Goal: Transaction & Acquisition: Download file/media

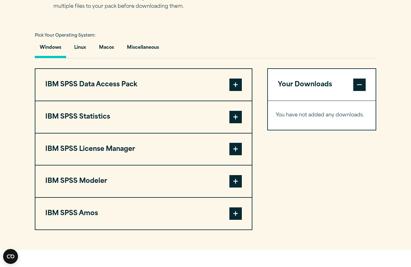
scroll to position [440, 0]
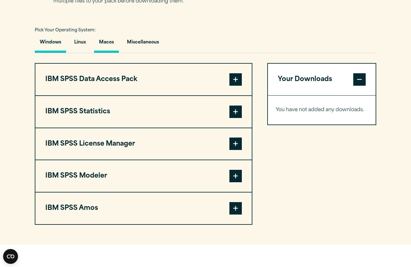
click at [108, 36] on button "Macos" at bounding box center [106, 44] width 25 height 18
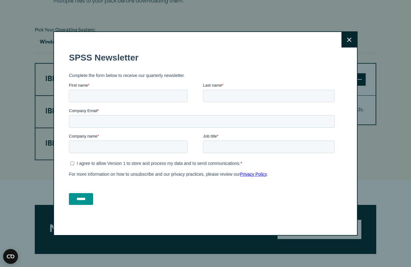
click at [351, 39] on icon at bounding box center [349, 40] width 4 height 5
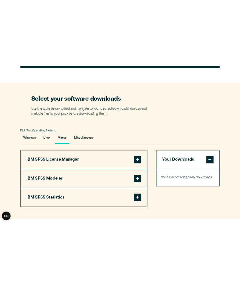
scroll to position [358, 0]
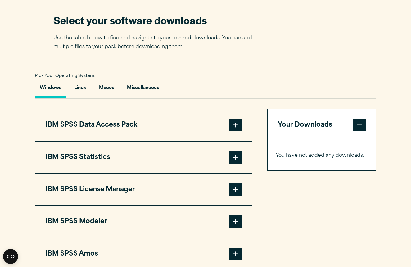
scroll to position [402, 0]
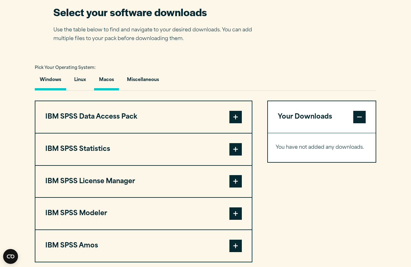
click at [109, 82] on button "Macos" at bounding box center [106, 82] width 25 height 18
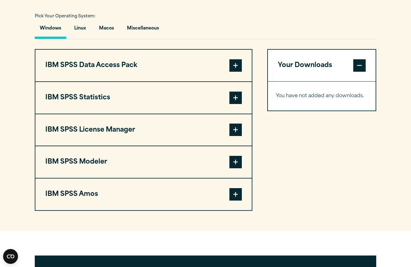
scroll to position [455, 0]
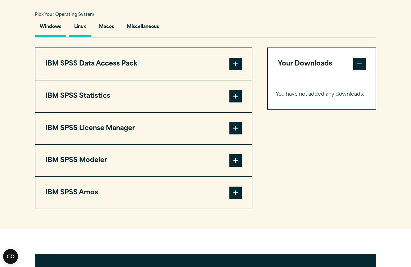
click at [87, 29] on button "Linux" at bounding box center [80, 29] width 22 height 18
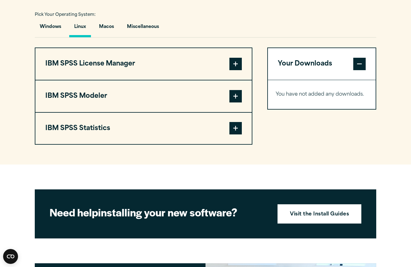
click at [236, 68] on span at bounding box center [235, 64] width 12 height 12
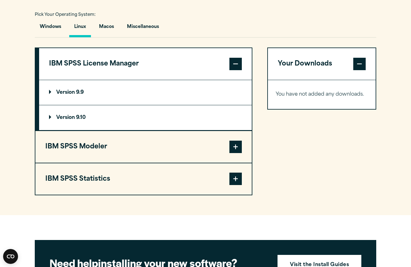
click at [53, 117] on p "Version 9.10" at bounding box center [67, 117] width 37 height 5
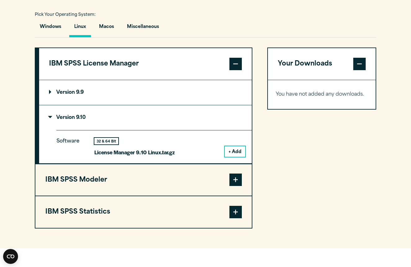
click at [101, 178] on button "IBM SPSS Modeler" at bounding box center [143, 180] width 216 height 32
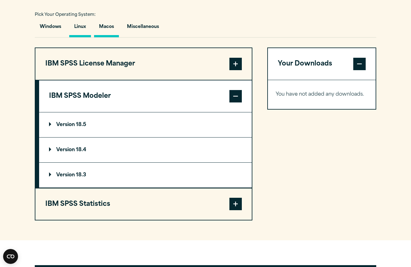
click at [102, 25] on button "Macos" at bounding box center [106, 29] width 25 height 18
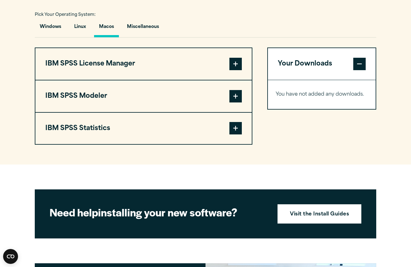
click at [139, 66] on button "IBM SPSS License Manager" at bounding box center [143, 64] width 216 height 32
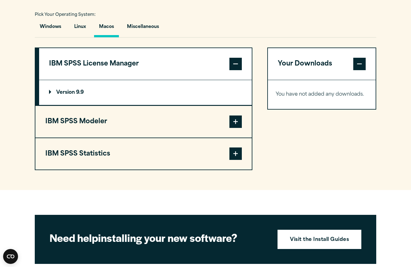
click at [103, 129] on button "IBM SPSS Modeler" at bounding box center [143, 122] width 216 height 32
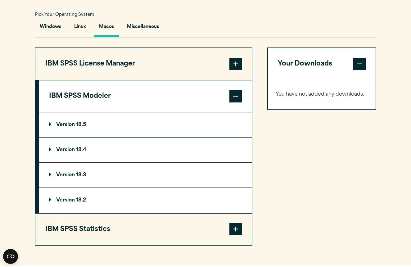
click at [103, 230] on button "IBM SPSS Statistics" at bounding box center [143, 230] width 216 height 32
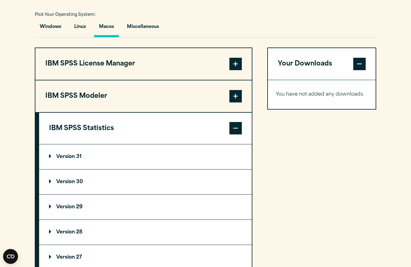
click at [75, 158] on p "Version 31" at bounding box center [65, 156] width 33 height 5
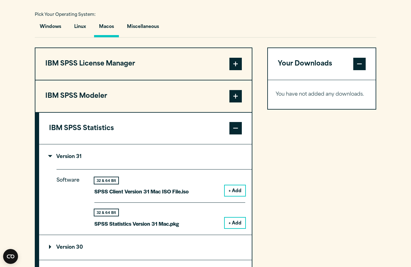
click at [126, 100] on button "IBM SPSS Modeler" at bounding box center [143, 96] width 216 height 32
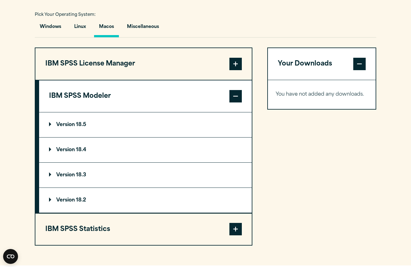
click at [76, 117] on summary "Version 18.5" at bounding box center [145, 124] width 213 height 25
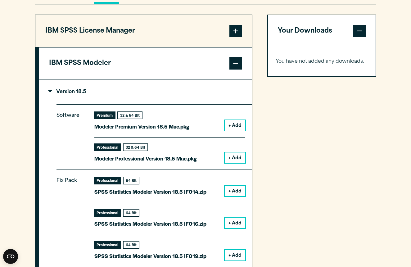
scroll to position [495, 0]
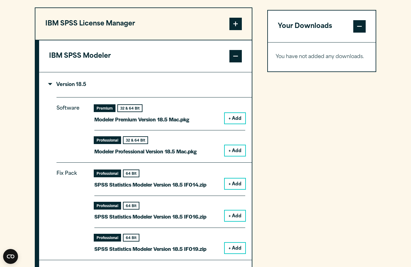
click at [101, 48] on button "IBM SPSS Modeler" at bounding box center [145, 56] width 213 height 32
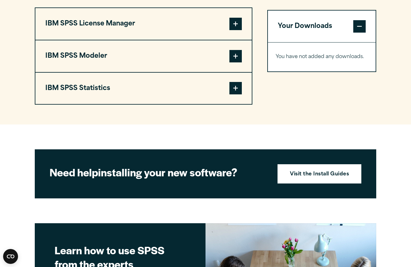
click at [117, 93] on button "IBM SPSS Statistics" at bounding box center [143, 89] width 216 height 32
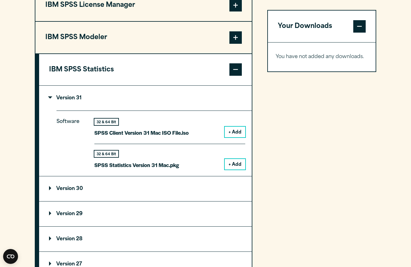
scroll to position [511, 0]
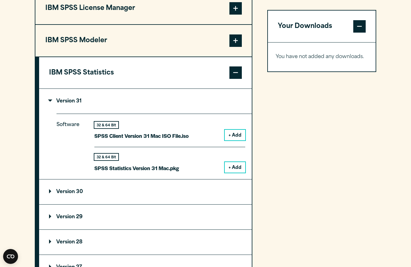
click at [237, 167] on button "+ Add" at bounding box center [235, 167] width 20 height 11
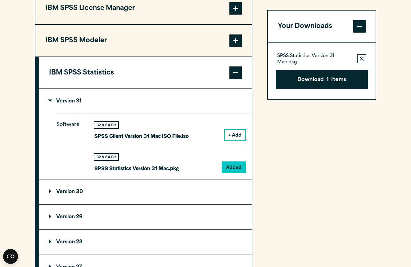
click at [116, 47] on button "IBM SPSS Modeler" at bounding box center [143, 41] width 216 height 32
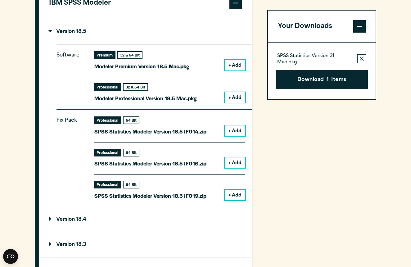
scroll to position [552, 0]
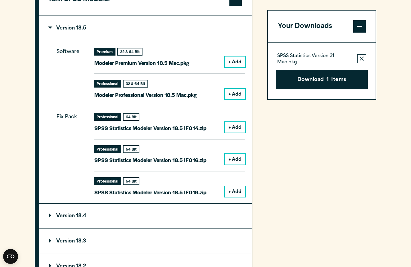
click at [73, 37] on summary "Version 18.5" at bounding box center [145, 28] width 213 height 25
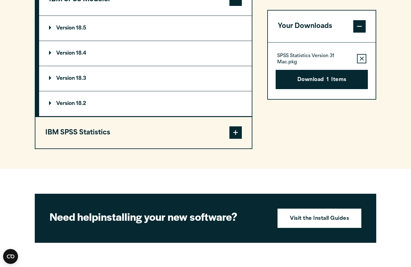
click at [78, 134] on button "IBM SPSS Statistics" at bounding box center [143, 133] width 216 height 32
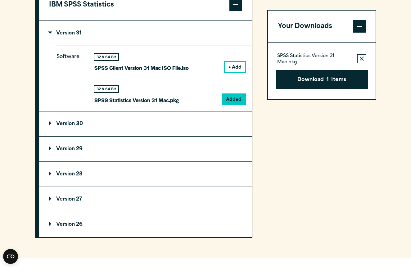
scroll to position [578, 0]
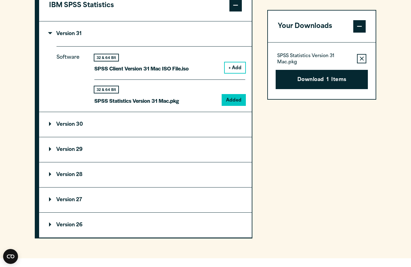
click at [65, 122] on p "Version 30" at bounding box center [66, 124] width 34 height 5
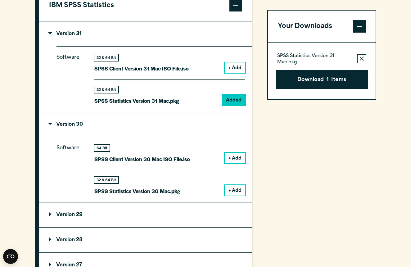
click at [65, 122] on p "Version 30" at bounding box center [66, 124] width 34 height 5
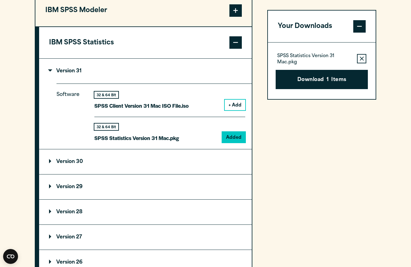
scroll to position [540, 0]
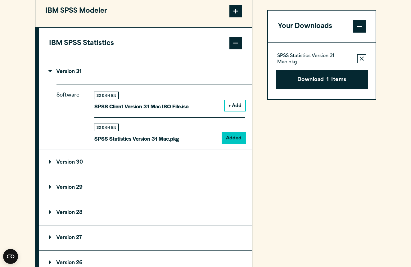
click at [128, 19] on button "IBM SPSS Modeler" at bounding box center [143, 11] width 216 height 32
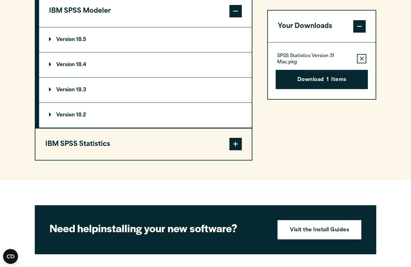
click at [112, 43] on summary "Version 18.5" at bounding box center [145, 39] width 213 height 25
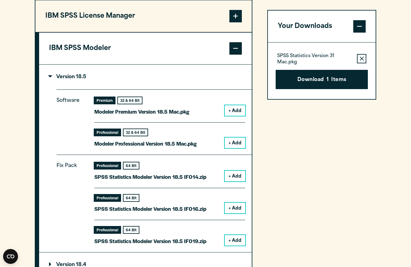
scroll to position [494, 0]
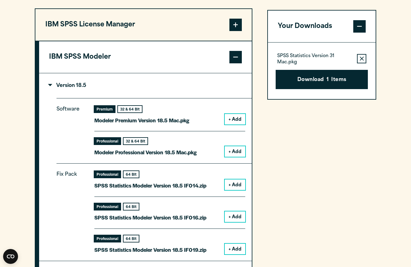
click at [159, 25] on button "IBM SPSS License Manager" at bounding box center [143, 25] width 216 height 32
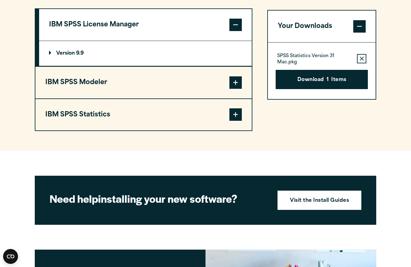
click at [84, 56] on p "Version 9.9" at bounding box center [66, 53] width 35 height 5
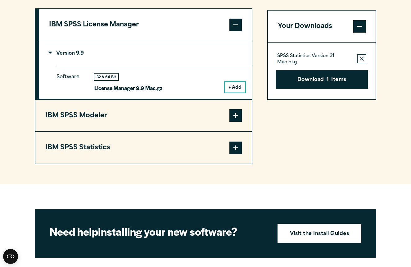
click at [233, 88] on button "+ Add" at bounding box center [235, 87] width 20 height 11
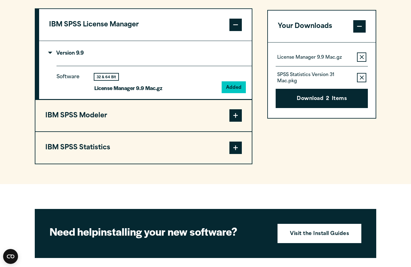
click at [144, 122] on button "IBM SPSS Modeler" at bounding box center [143, 116] width 216 height 32
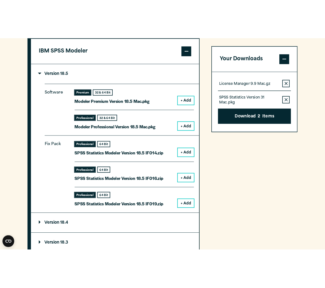
scroll to position [536, 0]
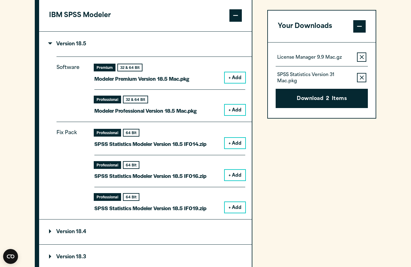
click at [124, 24] on button "IBM SPSS Modeler" at bounding box center [145, 16] width 213 height 32
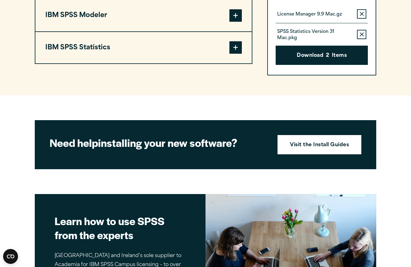
click at [119, 48] on button "IBM SPSS Statistics" at bounding box center [143, 48] width 216 height 32
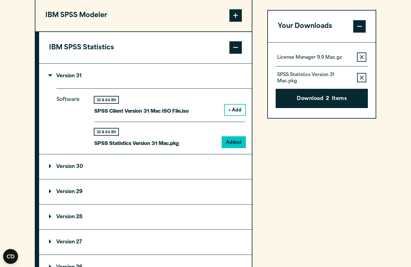
click at [361, 56] on icon "button" at bounding box center [362, 57] width 4 height 4
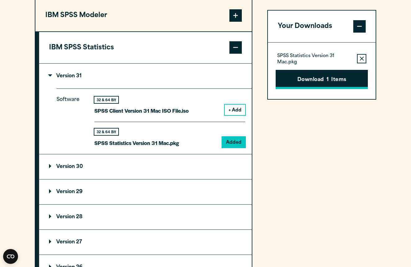
click at [318, 80] on button "Download 1 Items" at bounding box center [322, 79] width 92 height 19
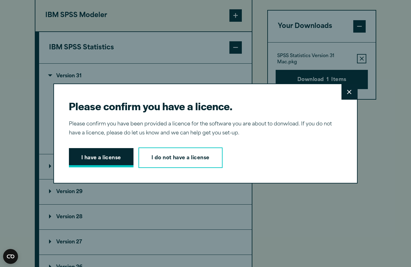
click at [102, 159] on button "I have a license" at bounding box center [101, 157] width 65 height 19
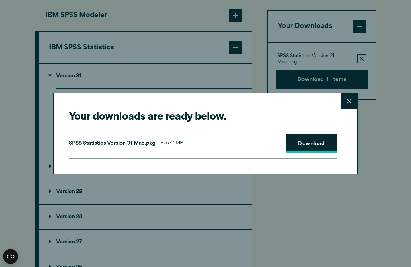
click at [316, 145] on link "Download" at bounding box center [312, 143] width 52 height 19
